Goal: Task Accomplishment & Management: Use online tool/utility

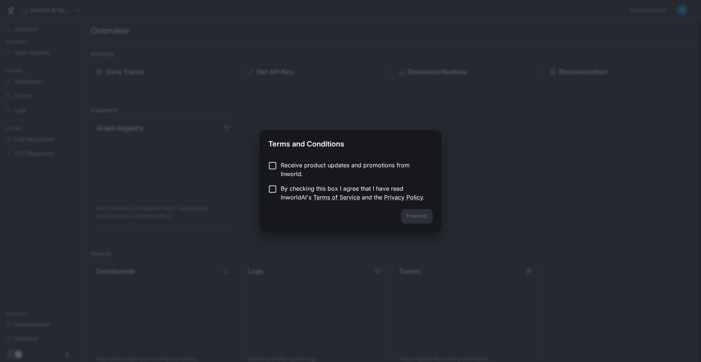
click at [305, 161] on p "Receive product updates and promotions from Inworld." at bounding box center [354, 170] width 146 height 18
click at [298, 182] on form "Receive product updates and promotions from Inworld. By checking this box I agr…" at bounding box center [350, 181] width 164 height 41
click at [295, 189] on p "By checking this box I agree that I have read InworldAI's Terms of Service and …" at bounding box center [354, 193] width 146 height 18
click at [426, 215] on button "Proceed" at bounding box center [417, 216] width 32 height 15
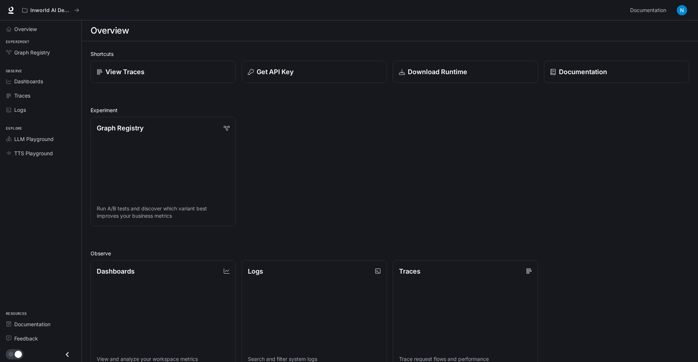
click at [37, 39] on span "Experiment" at bounding box center [40, 42] width 81 height 6
click at [37, 83] on span "Dashboards" at bounding box center [28, 81] width 29 height 8
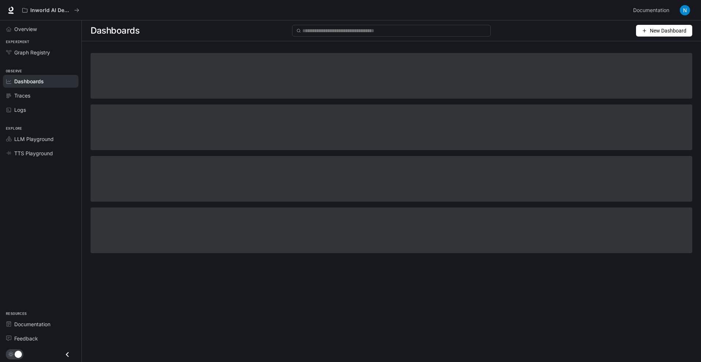
click at [659, 26] on button "New Dashboard" at bounding box center [664, 31] width 56 height 12
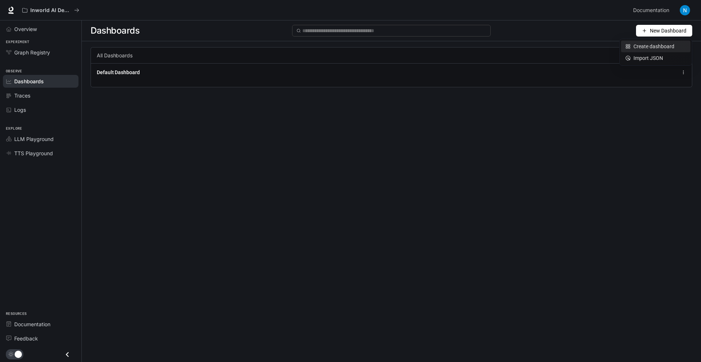
click at [630, 44] on icon at bounding box center [628, 46] width 5 height 5
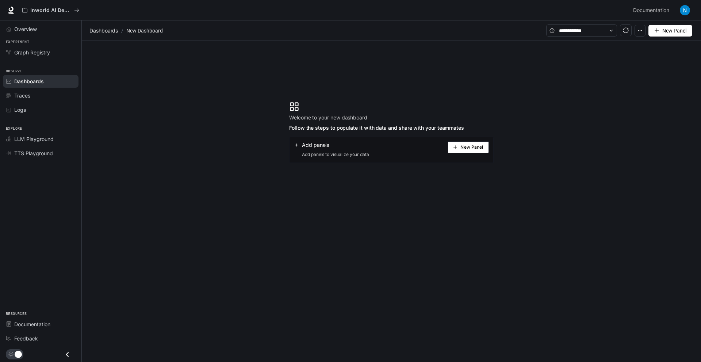
click at [481, 145] on span "New Panel" at bounding box center [472, 147] width 23 height 4
